Goal: Find specific page/section: Find specific page/section

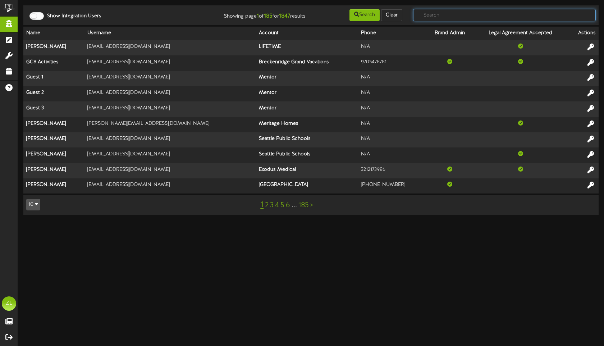
click at [435, 15] on input "text" at bounding box center [504, 15] width 183 height 12
type input "delta"
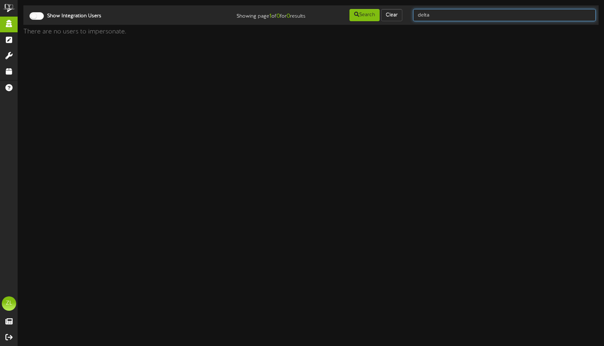
click at [426, 13] on input "delta" at bounding box center [504, 15] width 183 height 12
type input "jazz"
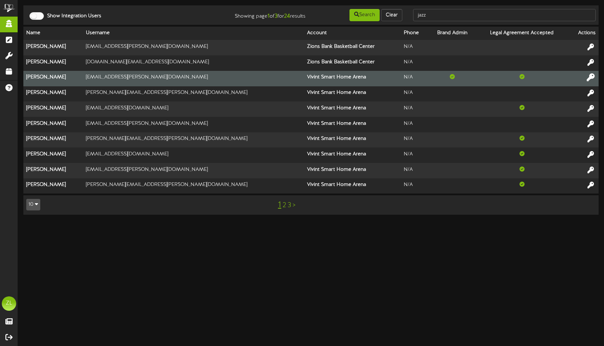
click at [592, 75] on icon at bounding box center [591, 77] width 8 height 8
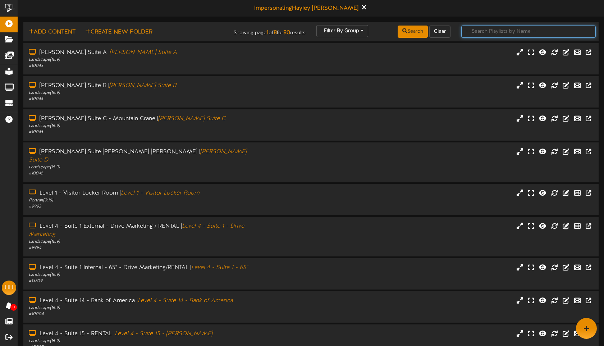
click at [495, 31] on input "text" at bounding box center [528, 32] width 134 height 12
type input "suite"
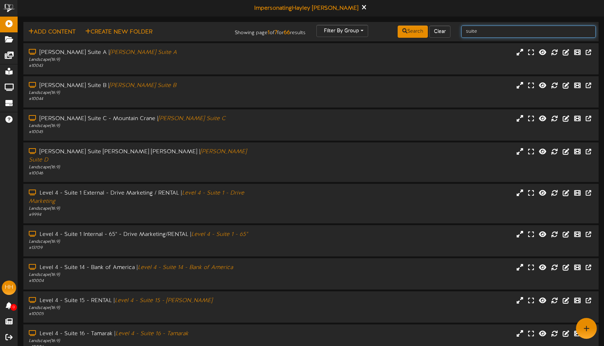
click at [487, 29] on input "suite" at bounding box center [528, 32] width 134 height 12
type input "suite 51"
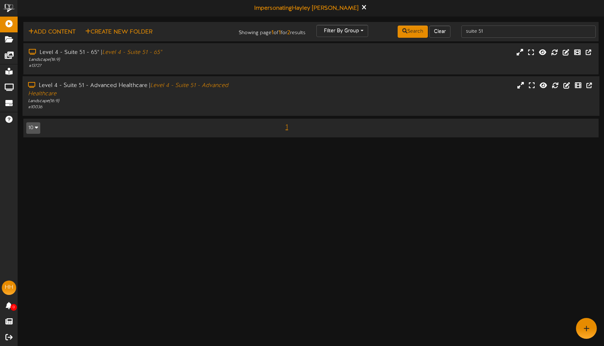
click at [128, 98] on div "Landscape ( 16:9 )" at bounding box center [143, 101] width 230 height 6
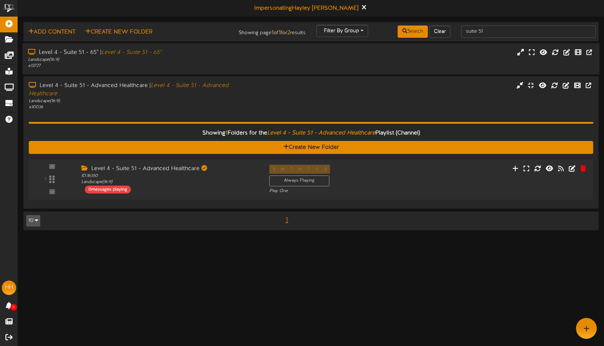
click at [207, 58] on div "Landscape ( 16:9 )" at bounding box center [143, 60] width 230 height 6
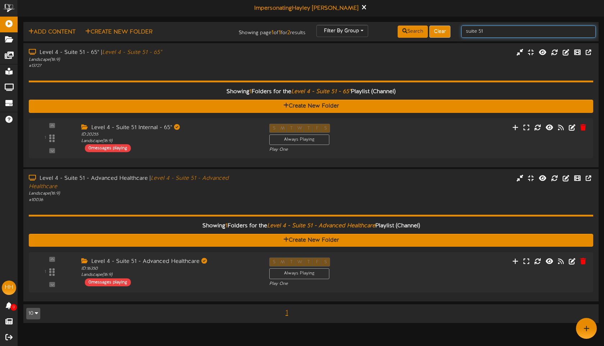
drag, startPoint x: 489, startPoint y: 32, endPoint x: 432, endPoint y: 32, distance: 56.8
click at [439, 32] on div "Add Content Create New Folder Showing page 1 of 1 for 2 results Filter By Group…" at bounding box center [311, 32] width 580 height 14
click at [508, 35] on input "suite 51" at bounding box center [528, 32] width 134 height 12
type input "suite 18"
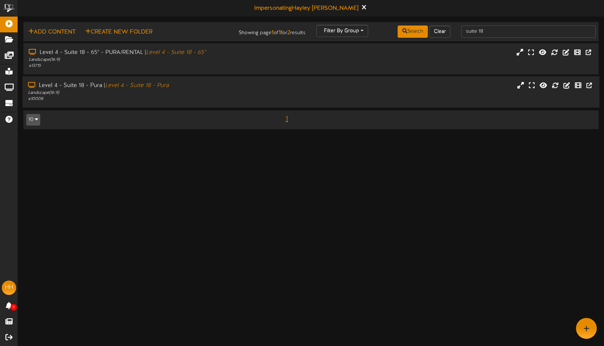
click at [179, 88] on div "Level 4 - Suite 18 - Pura | Level 4 - Suite 18 - Pura" at bounding box center [143, 86] width 230 height 8
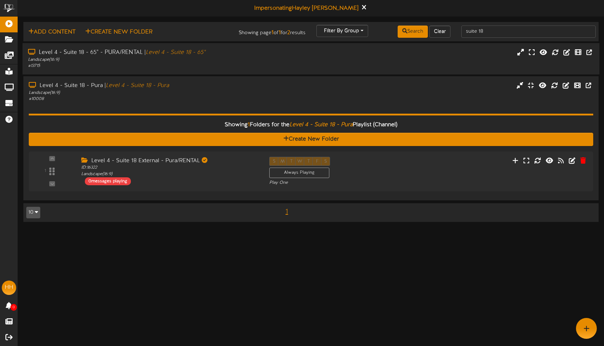
click at [254, 61] on div "Landscape ( 16:9 )" at bounding box center [143, 60] width 230 height 6
